Goal: Information Seeking & Learning: Learn about a topic

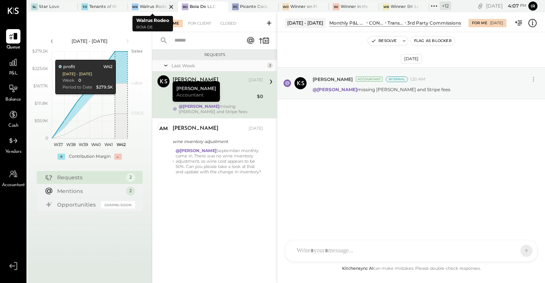
click at [147, 6] on div "Walrus Rodeo" at bounding box center [153, 7] width 27 height 6
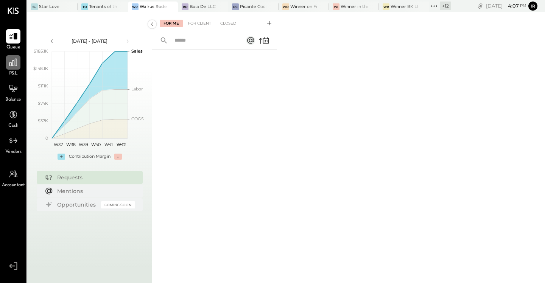
click at [12, 60] on icon at bounding box center [13, 63] width 10 height 10
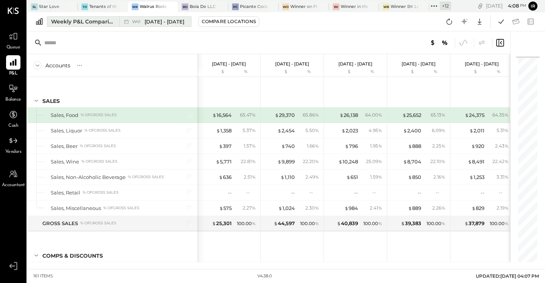
click at [90, 23] on div "Weekly P&L Comparison" at bounding box center [83, 22] width 64 height 8
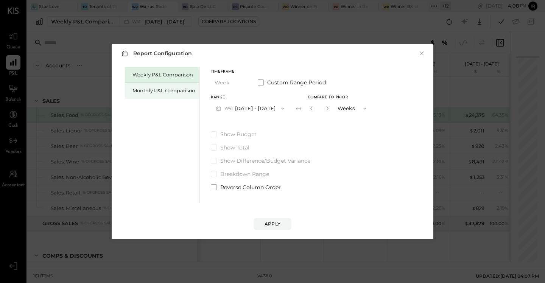
click at [145, 88] on div "Monthly P&L Comparison" at bounding box center [164, 90] width 63 height 7
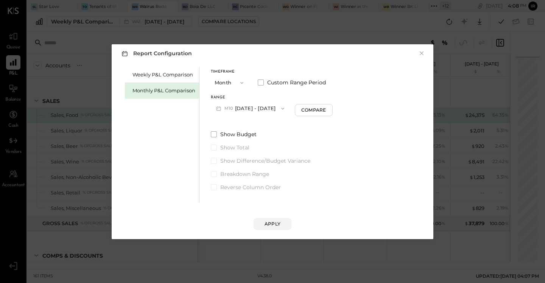
click at [254, 108] on button "M10 [DATE] - [DATE]" at bounding box center [250, 108] width 79 height 14
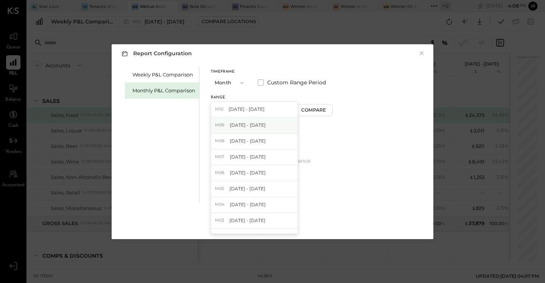
click at [261, 122] on span "[DATE] - [DATE]" at bounding box center [248, 125] width 36 height 6
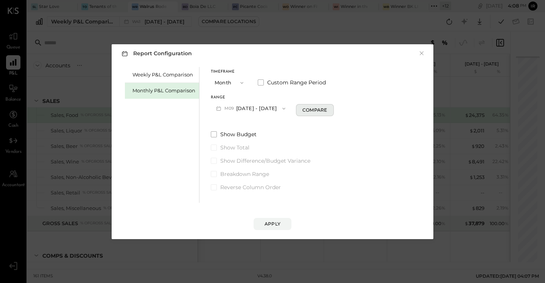
click at [310, 109] on div "Compare" at bounding box center [315, 110] width 25 height 6
click at [328, 110] on icon "button" at bounding box center [328, 108] width 5 height 5
type input "*"
click at [273, 224] on div "Apply" at bounding box center [273, 224] width 16 height 6
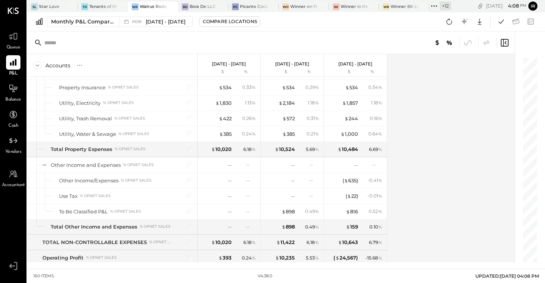
scroll to position [2051, 0]
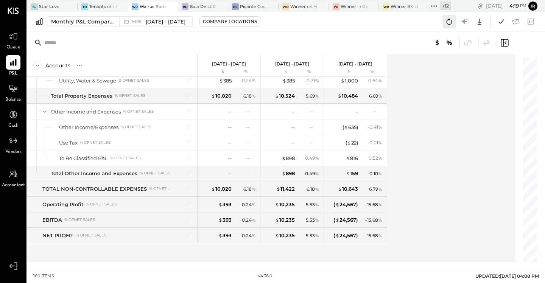
click at [450, 18] on icon at bounding box center [450, 22] width 10 height 10
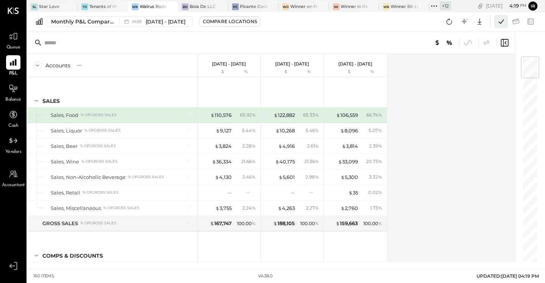
click at [498, 22] on icon at bounding box center [501, 22] width 10 height 10
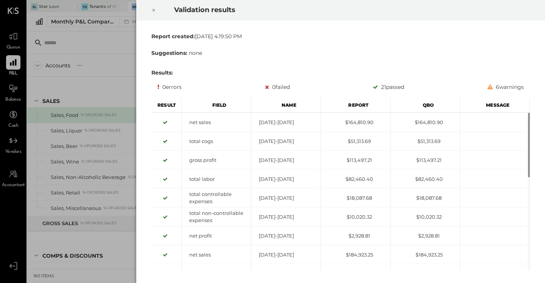
click at [153, 11] on icon at bounding box center [153, 10] width 5 height 9
